Goal: Task Accomplishment & Management: Manage account settings

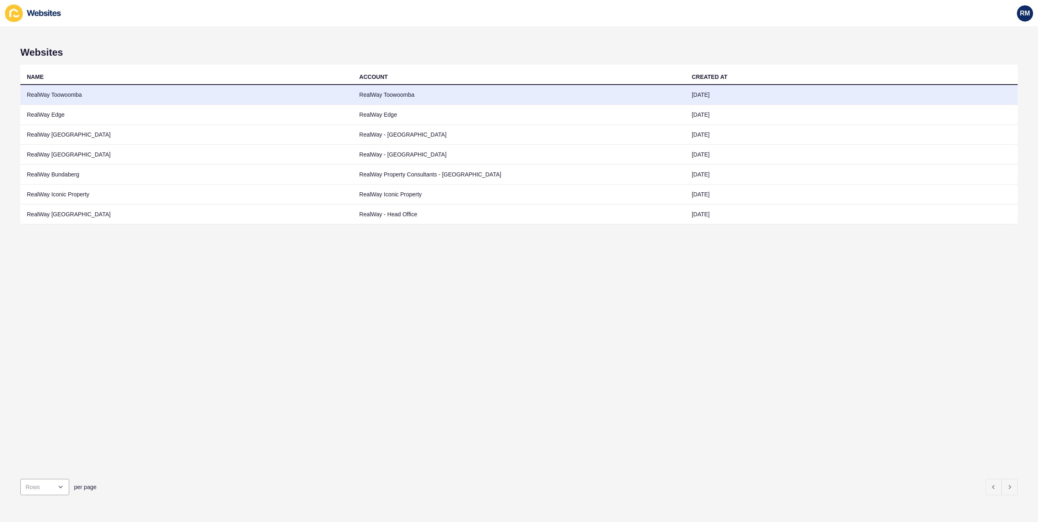
drag, startPoint x: 0, startPoint y: 0, endPoint x: 121, endPoint y: 98, distance: 155.8
click at [121, 98] on td "RealWay Toowoomba" at bounding box center [186, 95] width 332 height 20
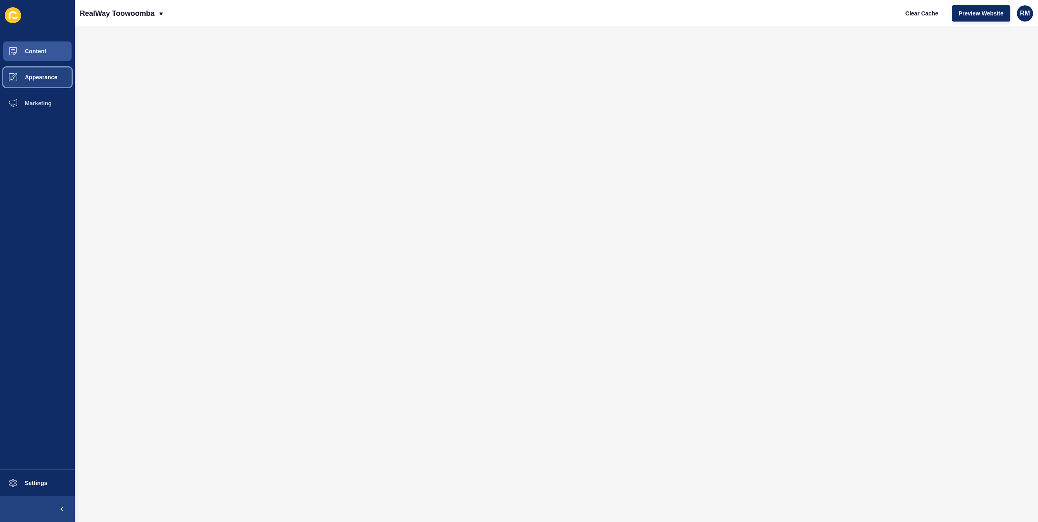
click at [60, 82] on button "Appearance" at bounding box center [37, 77] width 75 height 26
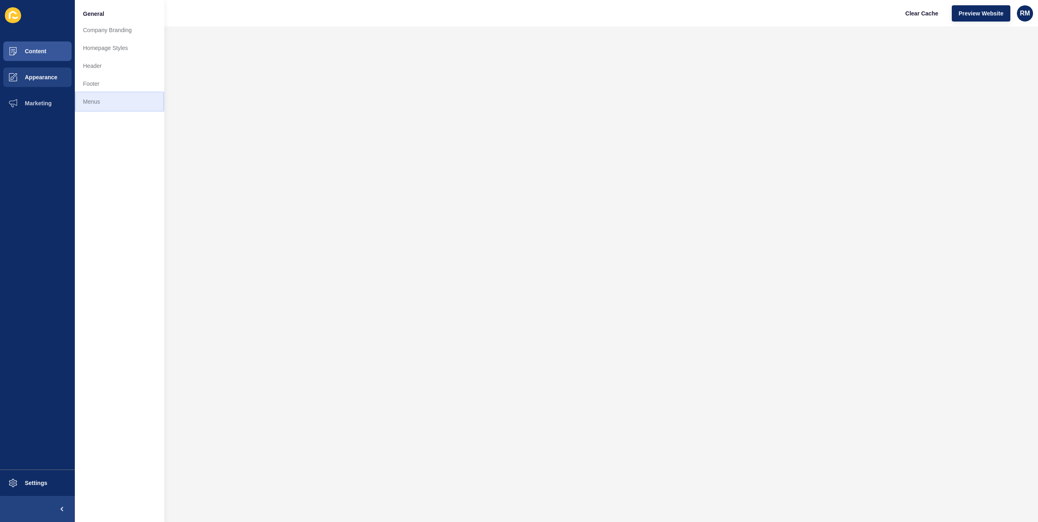
click at [87, 103] on link "Menus" at bounding box center [119, 102] width 89 height 18
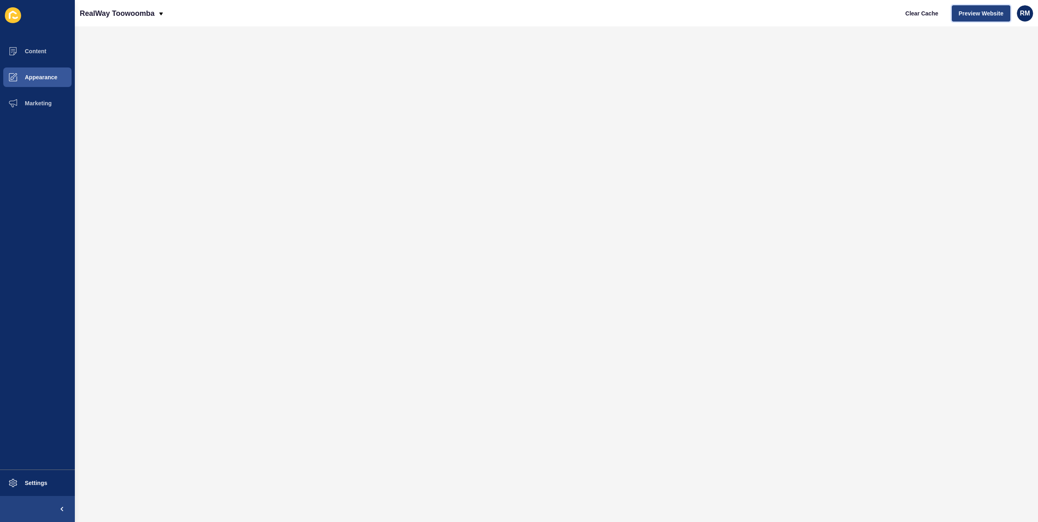
click at [962, 17] on button "Preview Website" at bounding box center [981, 13] width 59 height 16
click at [912, 8] on button "Clear Cache" at bounding box center [921, 13] width 47 height 16
